Goal: Transaction & Acquisition: Purchase product/service

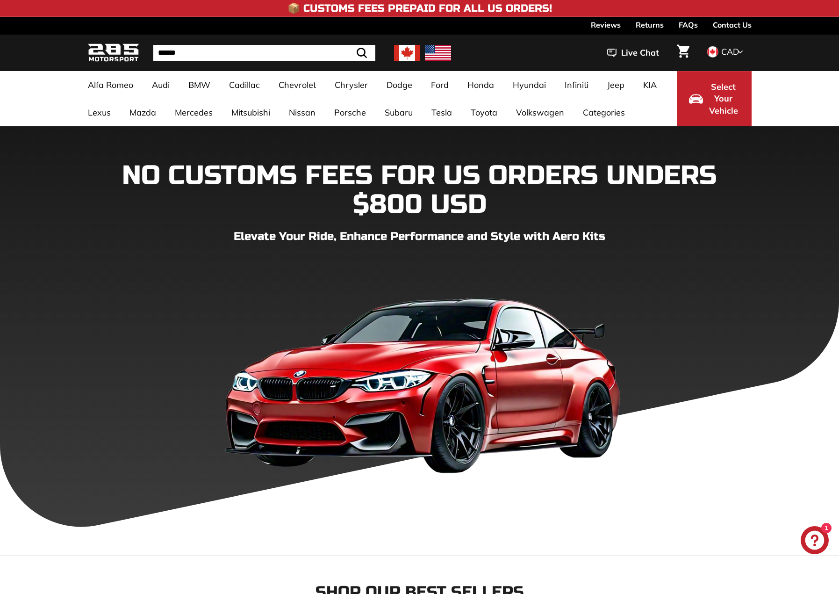
click at [643, 23] on link "Returns" at bounding box center [650, 25] width 28 height 16
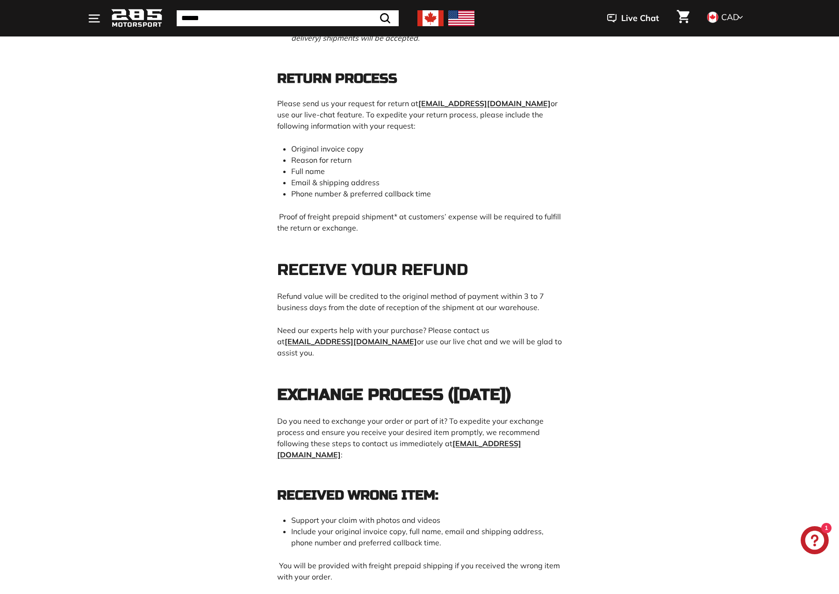
scroll to position [794, 0]
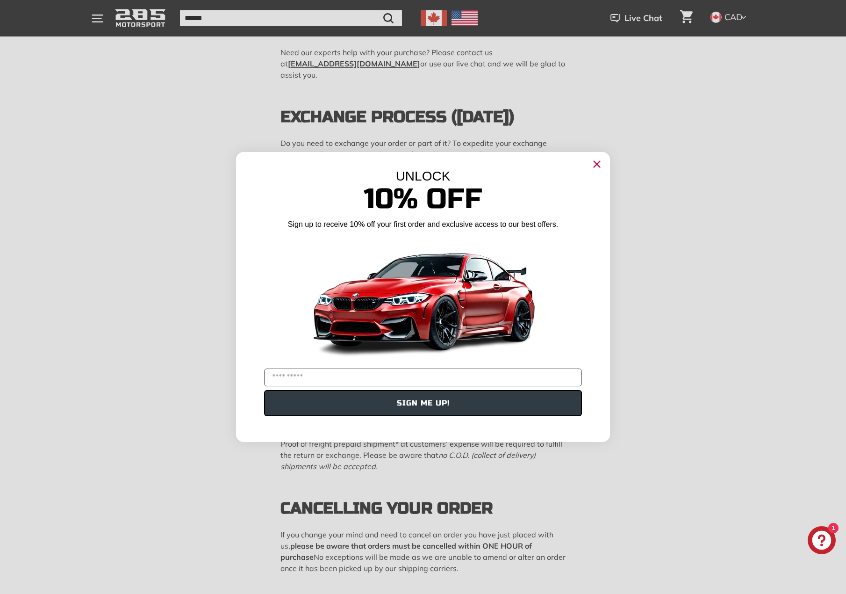
click at [599, 164] on circle "Close dialog" at bounding box center [597, 164] width 14 height 14
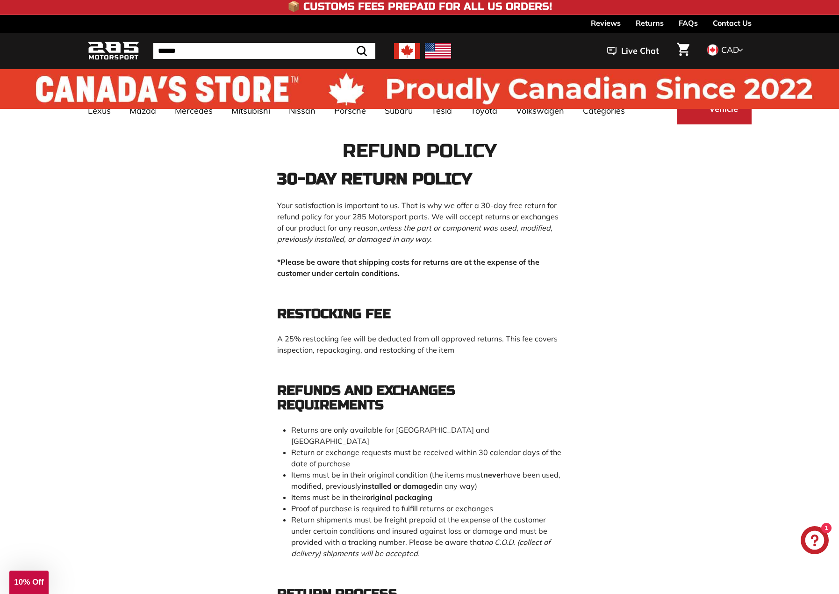
scroll to position [0, 0]
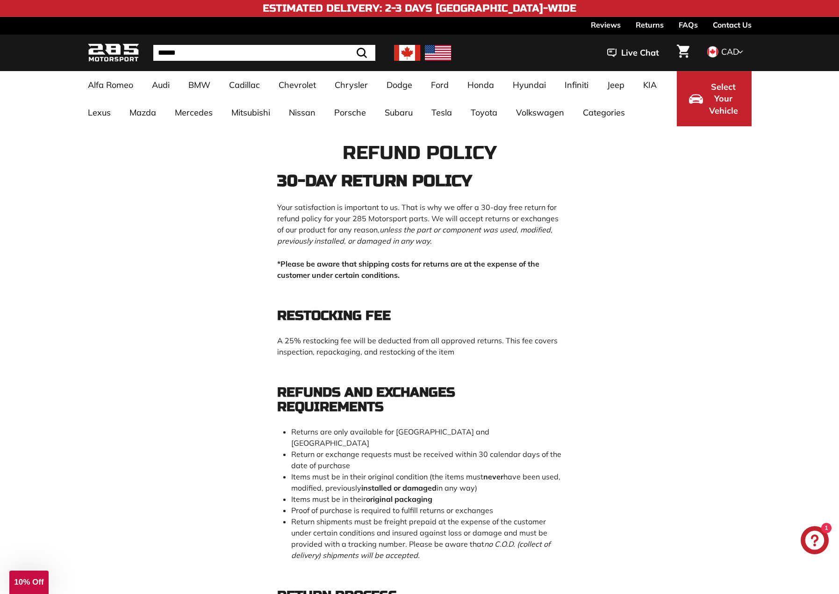
click at [116, 57] on img at bounding box center [113, 53] width 51 height 22
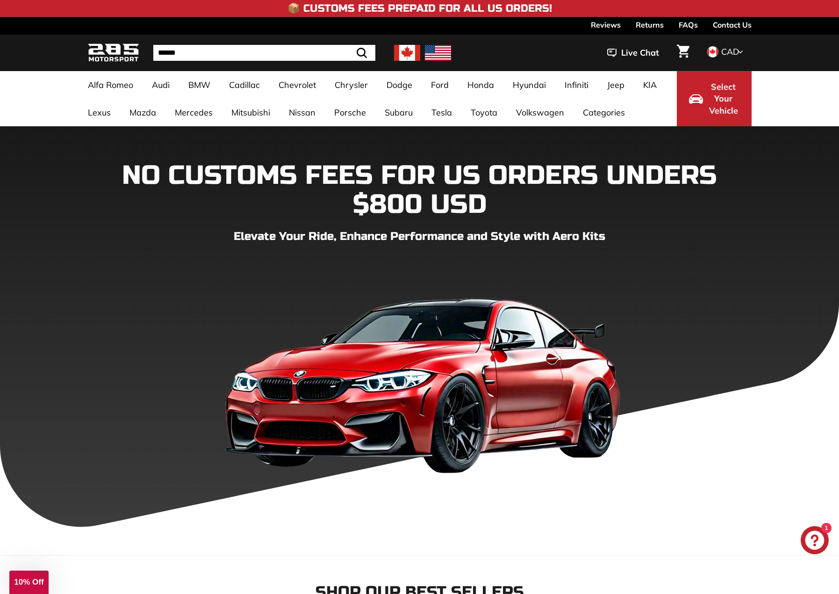
click at [188, 55] on input "Search" at bounding box center [264, 53] width 222 height 16
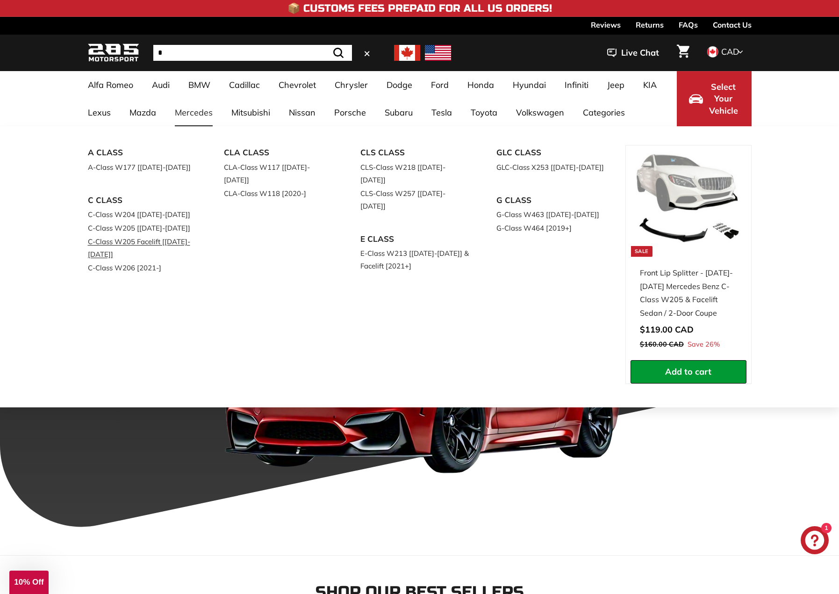
type input "*"
click at [175, 246] on link "C-Class W205 Facelift [[DATE]-[DATE]]" at bounding box center [143, 248] width 110 height 26
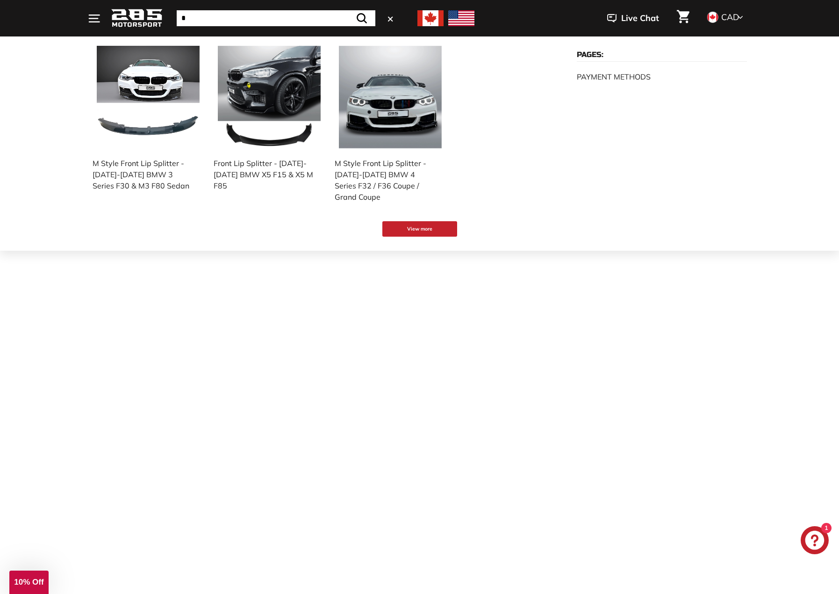
scroll to position [2150, 0]
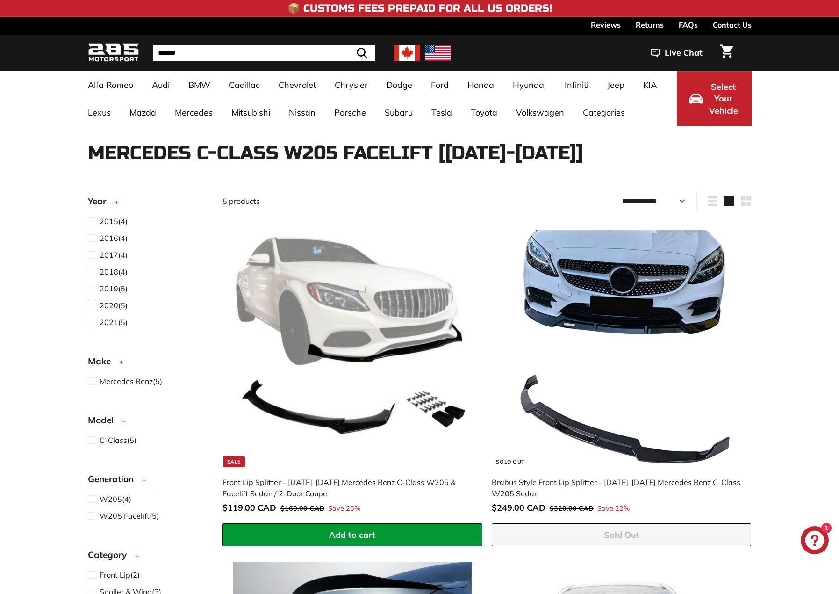
select select "**********"
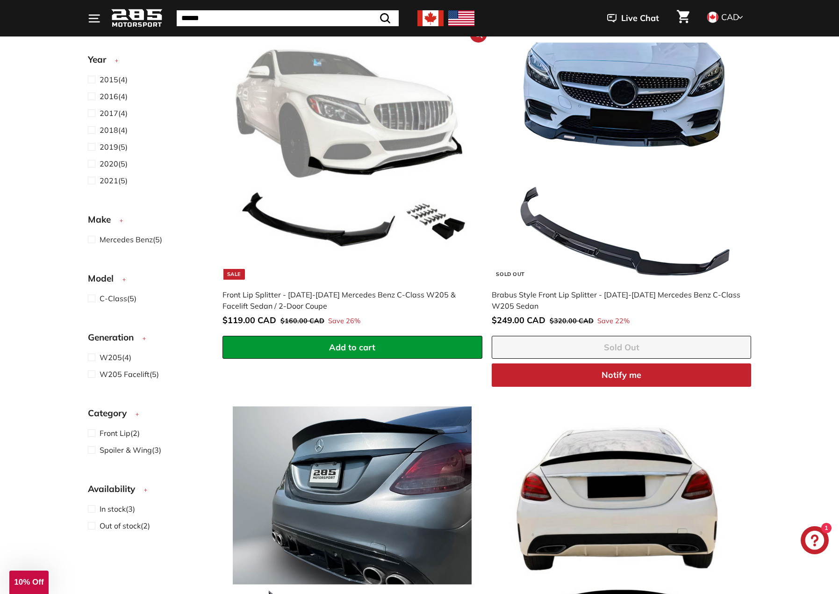
scroll to position [187, 0]
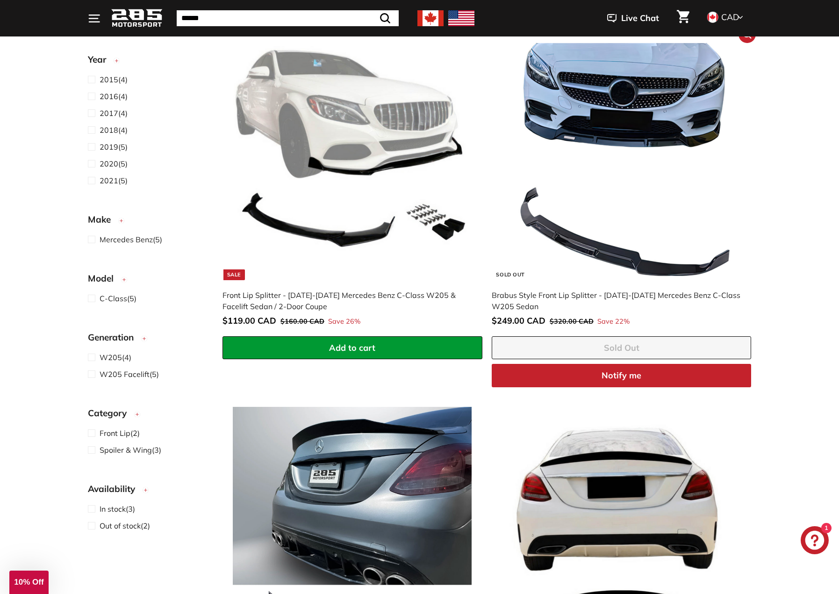
click at [532, 296] on div "Brabus Style Front Lip Splitter - [DATE]-[DATE] Mercedes Benz C-Class W205 Sedan" at bounding box center [617, 300] width 250 height 22
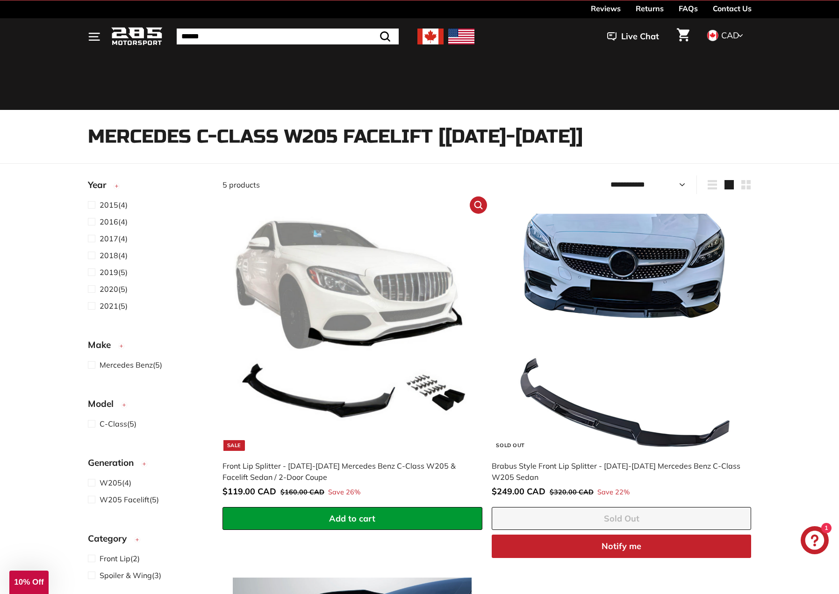
scroll to position [0, 0]
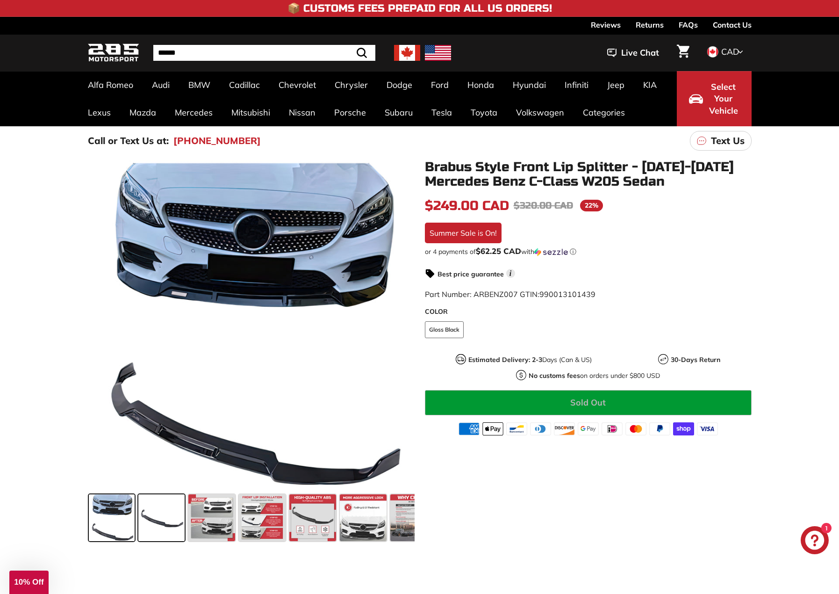
click at [160, 501] on span at bounding box center [161, 517] width 46 height 47
